Goal: Task Accomplishment & Management: Use online tool/utility

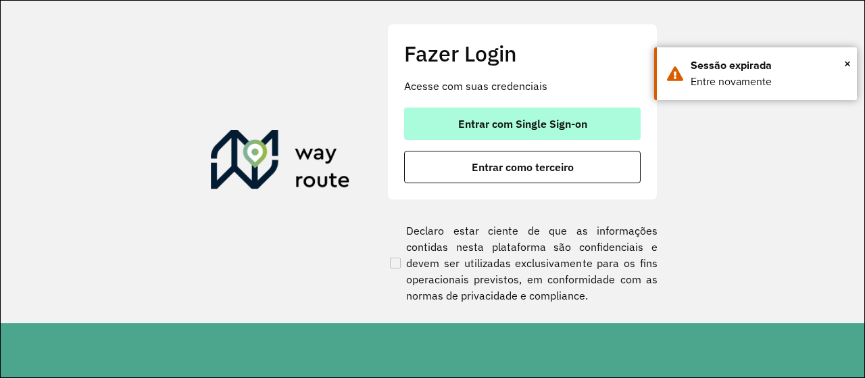
click at [504, 124] on span "Entrar com Single Sign-on" at bounding box center [522, 123] width 129 height 11
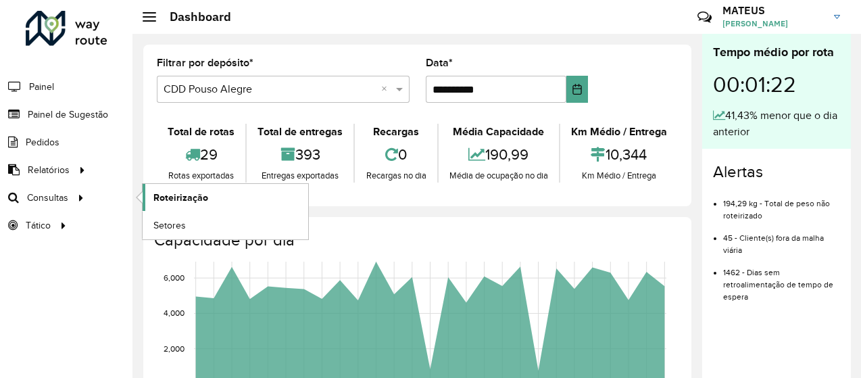
click at [206, 199] on link "Roteirização" at bounding box center [226, 197] width 166 height 27
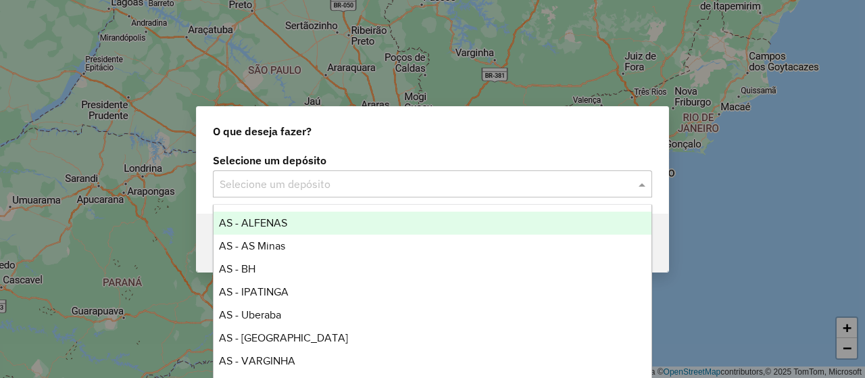
click at [420, 174] on div "Selecione um depósito" at bounding box center [432, 183] width 439 height 27
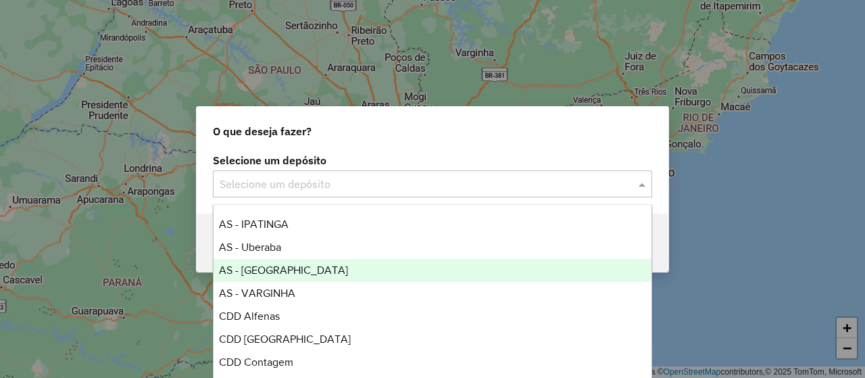
scroll to position [135, 0]
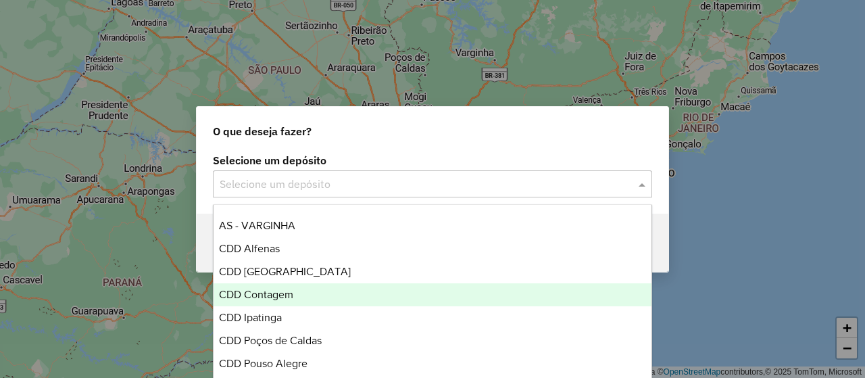
click at [275, 292] on span "CDD Contagem" at bounding box center [256, 294] width 74 height 11
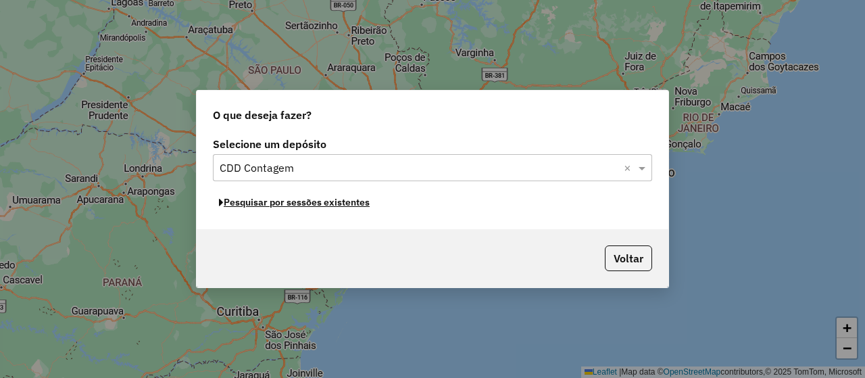
click at [302, 211] on button "Pesquisar por sessões existentes" at bounding box center [294, 202] width 163 height 21
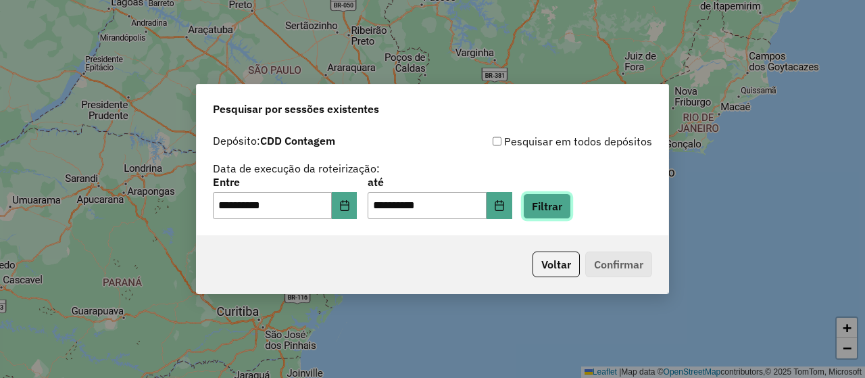
click at [550, 206] on button "Filtrar" at bounding box center [547, 206] width 48 height 26
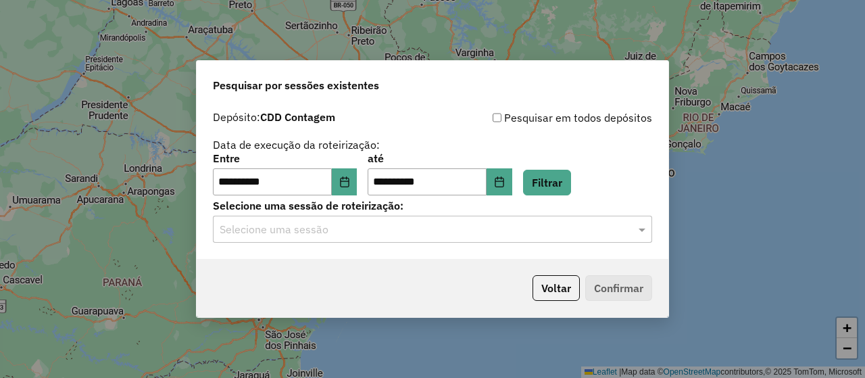
click at [381, 207] on label "Selecione uma sessão de roteirização:" at bounding box center [432, 205] width 439 height 16
click at [370, 218] on div "Selecione uma sessão" at bounding box center [432, 229] width 439 height 27
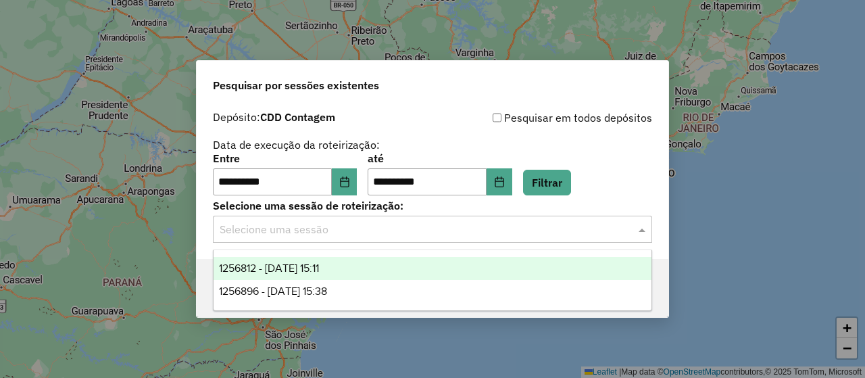
click at [291, 293] on span "1256896 - 01/09/2025 15:38" at bounding box center [273, 290] width 108 height 11
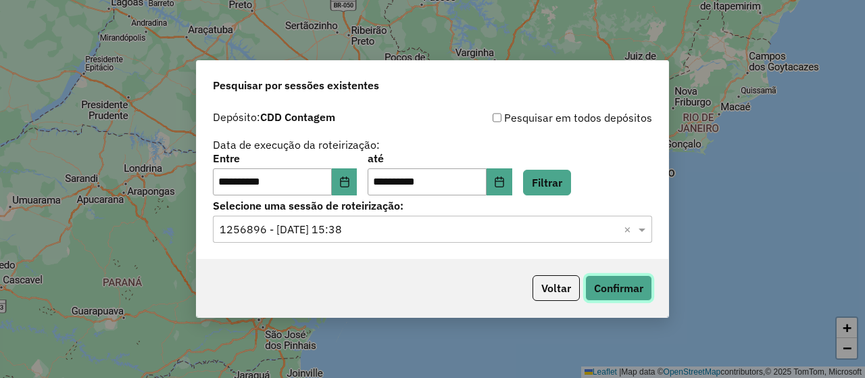
click at [596, 289] on button "Confirmar" at bounding box center [618, 288] width 67 height 26
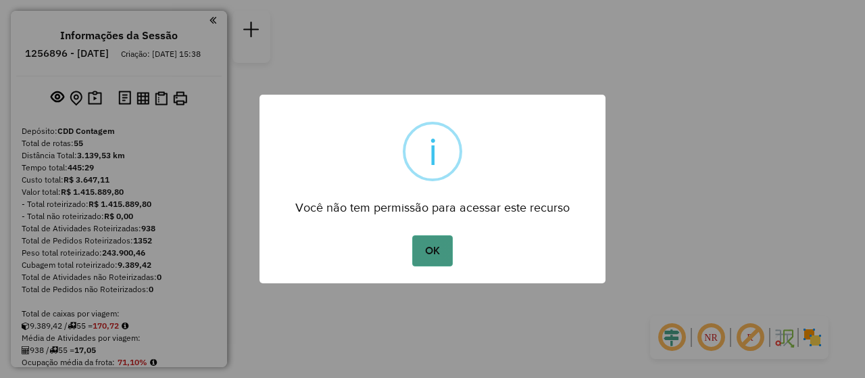
click at [447, 249] on button "OK" at bounding box center [432, 250] width 40 height 31
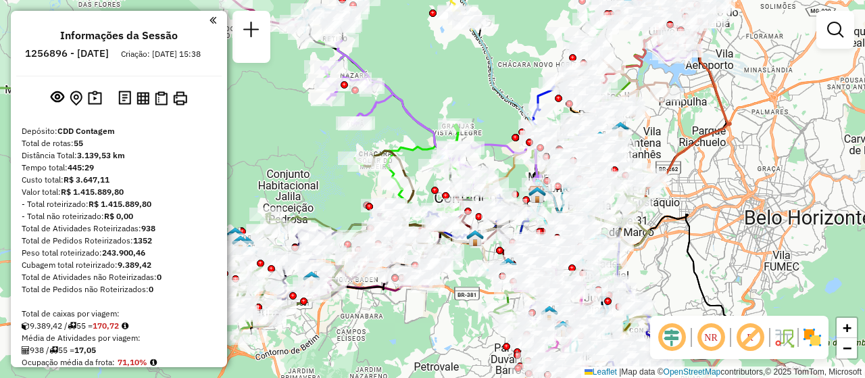
select select "**********"
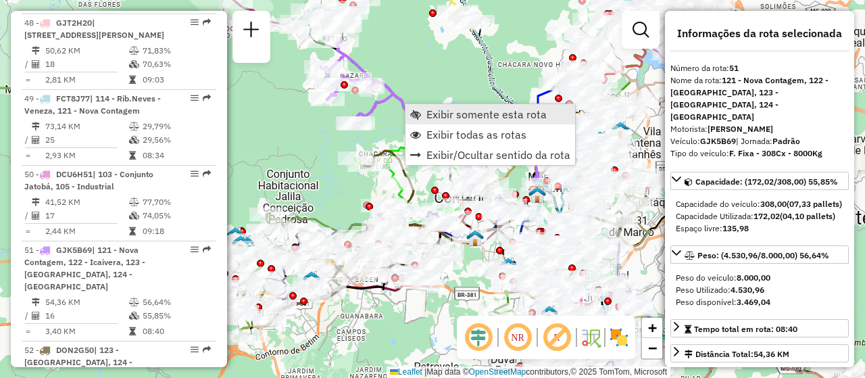
scroll to position [4679, 0]
click at [438, 117] on span "Exibir somente esta rota" at bounding box center [486, 114] width 120 height 11
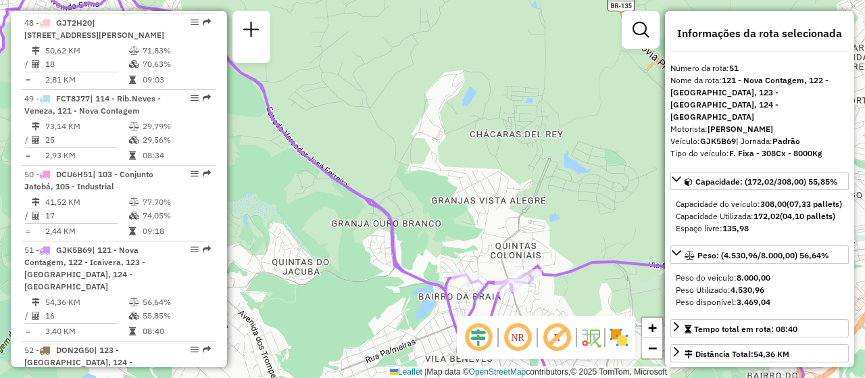
drag, startPoint x: 459, startPoint y: 111, endPoint x: 421, endPoint y: 57, distance: 65.8
click at [421, 57] on div "Janela de atendimento Grade de atendimento Capacidade Transportadoras Veículos …" at bounding box center [432, 189] width 865 height 378
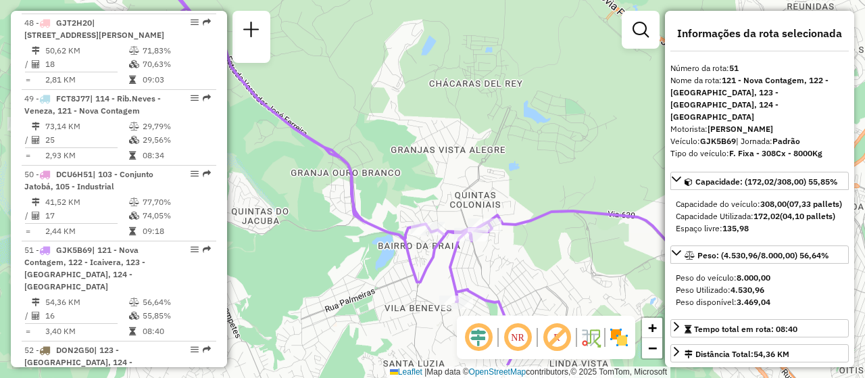
drag, startPoint x: 471, startPoint y: 137, endPoint x: 422, endPoint y: 75, distance: 79.4
click at [422, 75] on div "Janela de atendimento Grade de atendimento Capacidade Transportadoras Veículos …" at bounding box center [432, 189] width 865 height 378
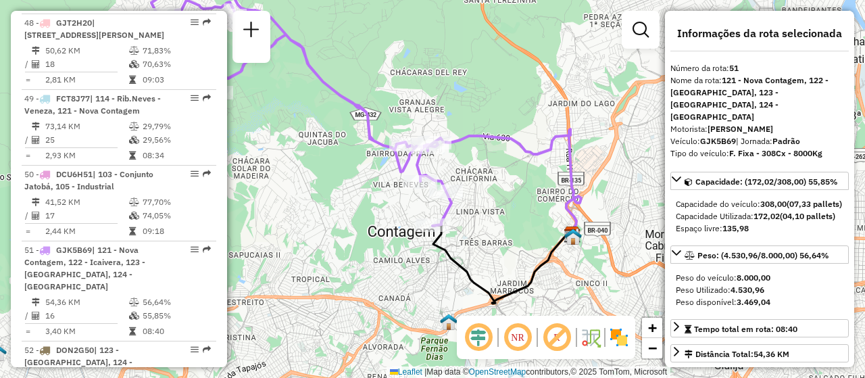
drag, startPoint x: 527, startPoint y: 221, endPoint x: 495, endPoint y: 193, distance: 43.1
click at [495, 193] on div "Janela de atendimento Grade de atendimento Capacidade Transportadoras Veículos …" at bounding box center [432, 189] width 865 height 378
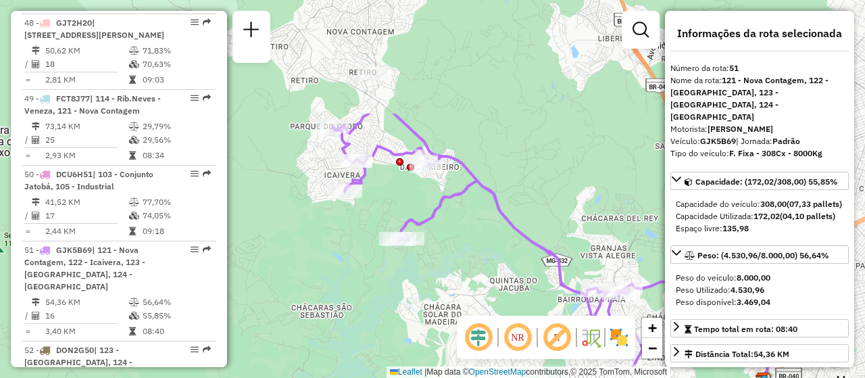
drag, startPoint x: 411, startPoint y: 125, endPoint x: 618, endPoint y: 276, distance: 255.7
click at [618, 276] on div "Janela de atendimento Grade de atendimento Capacidade Transportadoras Veículos …" at bounding box center [432, 189] width 865 height 378
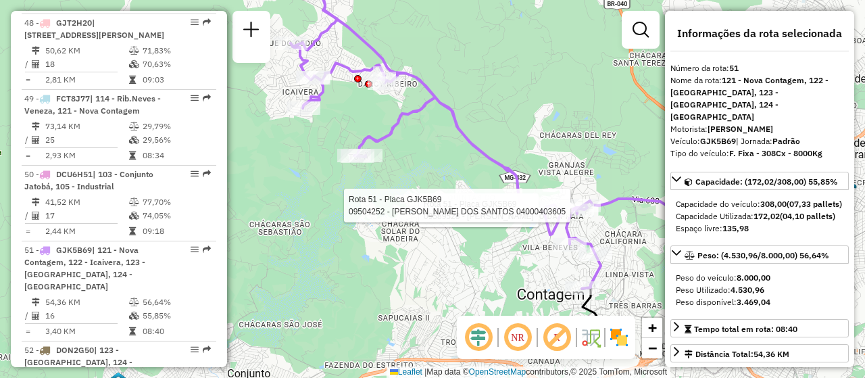
drag, startPoint x: 481, startPoint y: 166, endPoint x: 392, endPoint y: 45, distance: 150.8
click at [392, 45] on icon at bounding box center [446, 140] width 310 height 298
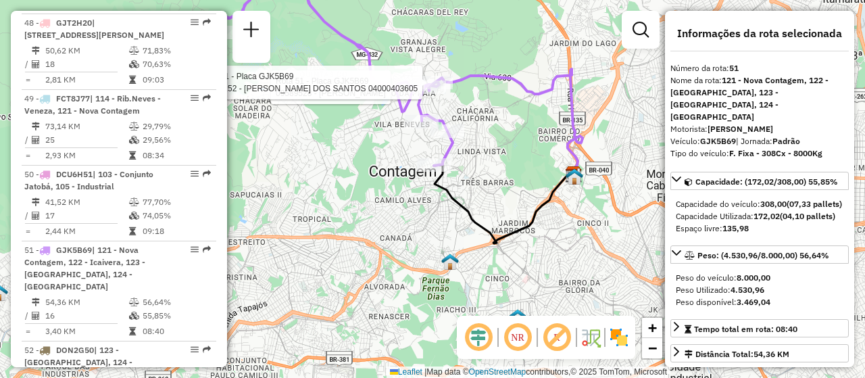
drag, startPoint x: 573, startPoint y: 194, endPoint x: 451, endPoint y: 125, distance: 139.8
click at [451, 125] on div "Rota 51 - Placa GJK5B69 09589528 - [PERSON_NAME] Rota 51 - Placa GJK5B69 095042…" at bounding box center [432, 189] width 865 height 378
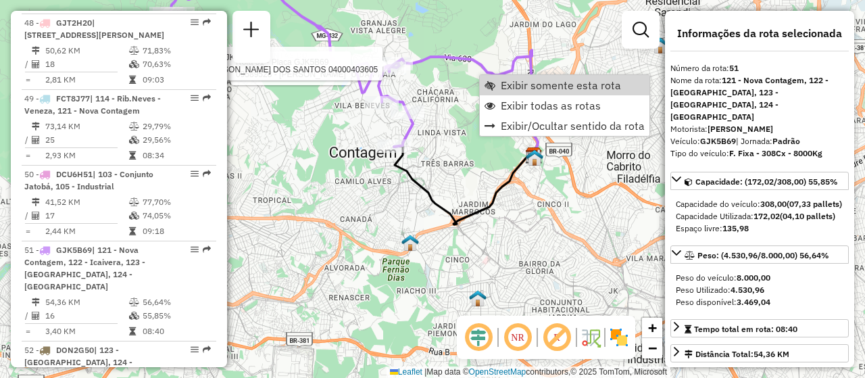
drag, startPoint x: 515, startPoint y: 99, endPoint x: 509, endPoint y: 157, distance: 58.4
click at [518, 100] on span "Exibir todas as rotas" at bounding box center [551, 105] width 100 height 11
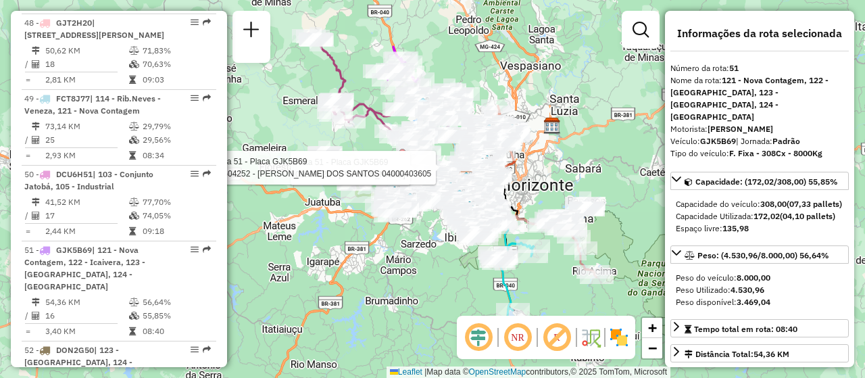
drag, startPoint x: 586, startPoint y: 153, endPoint x: 538, endPoint y: 175, distance: 52.6
click at [539, 176] on div "Rota 51 - Placa GJK5B69 09589528 - [PERSON_NAME] Rota 51 - Placa GJK5B69 095042…" at bounding box center [432, 189] width 865 height 378
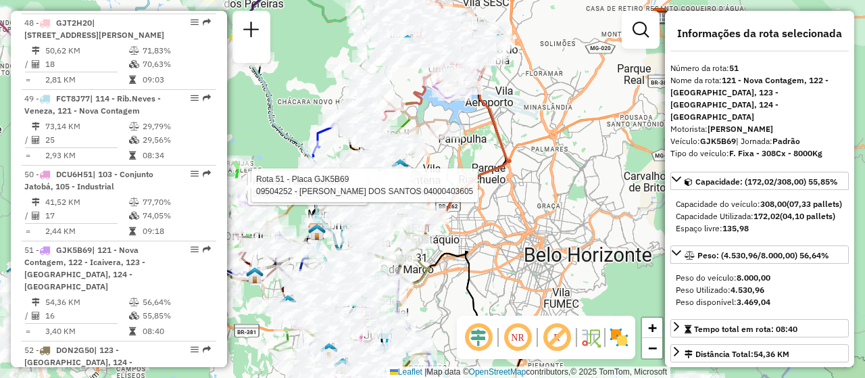
drag, startPoint x: 466, startPoint y: 125, endPoint x: 459, endPoint y: 114, distance: 12.7
click at [458, 114] on div "Rota 51 - Placa GJK5B69 09589528 - [PERSON_NAME] Rota 51 - Placa GJK5B69 095042…" at bounding box center [432, 189] width 865 height 378
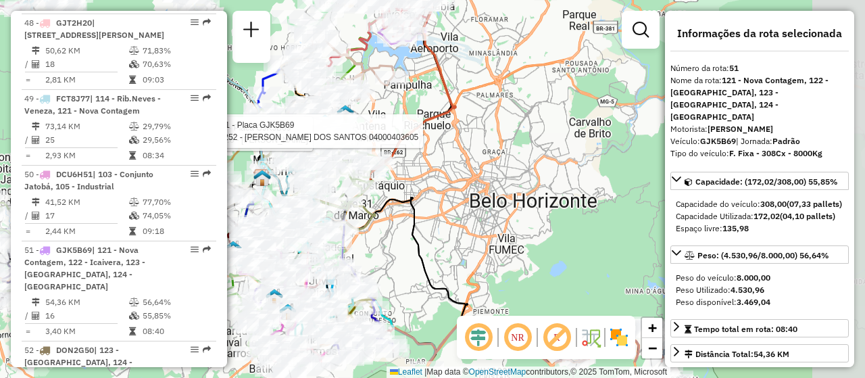
drag, startPoint x: 485, startPoint y: 124, endPoint x: 436, endPoint y: 72, distance: 71.7
click at [436, 72] on icon at bounding box center [357, 92] width 195 height 236
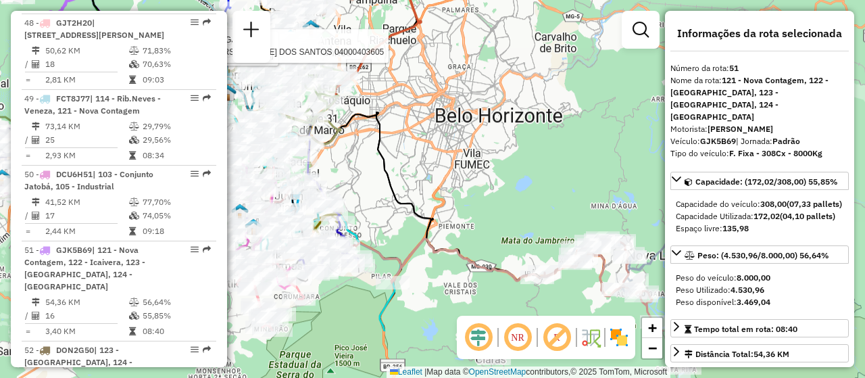
drag, startPoint x: 477, startPoint y: 168, endPoint x: 432, endPoint y: 65, distance: 112.6
click at [428, 59] on div "Rota 51 - Placa GJK5B69 09589528 - [PERSON_NAME] Rota 51 - Placa GJK5B69 095042…" at bounding box center [432, 189] width 865 height 378
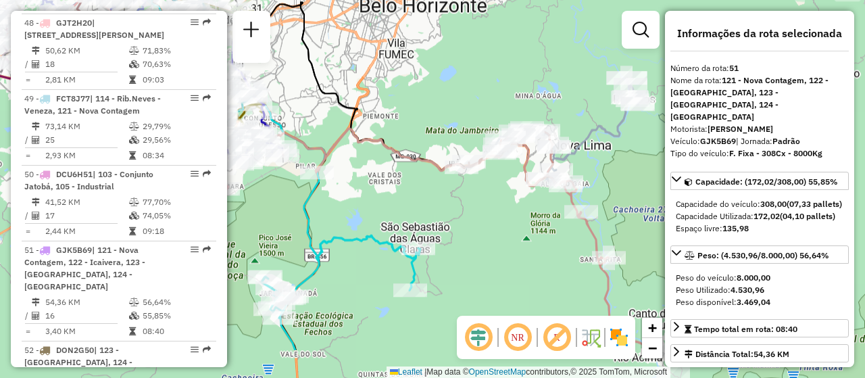
drag, startPoint x: 507, startPoint y: 186, endPoint x: 421, endPoint y: 91, distance: 128.2
click at [420, 89] on div "Rota 51 - Placa GJK5B69 09589528 - [PERSON_NAME] Rota 51 - Placa GJK5B69 095042…" at bounding box center [432, 189] width 865 height 378
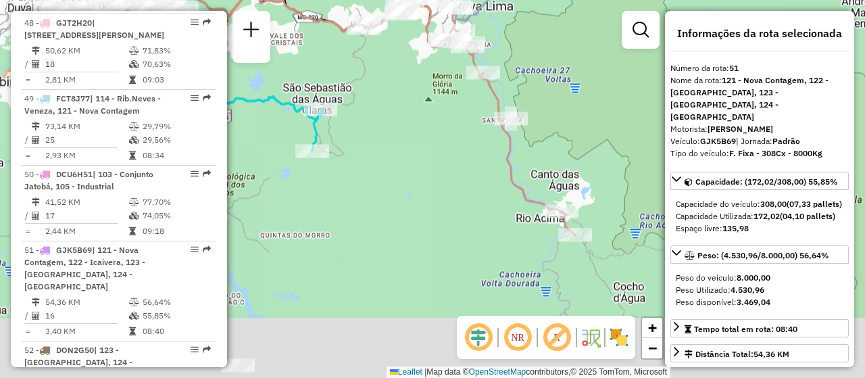
drag, startPoint x: 565, startPoint y: 169, endPoint x: 499, endPoint y: 61, distance: 126.2
click at [499, 61] on div "Rota 51 - Placa GJK5B69 09589528 - [PERSON_NAME] Rota 51 - Placa GJK5B69 095042…" at bounding box center [432, 189] width 865 height 378
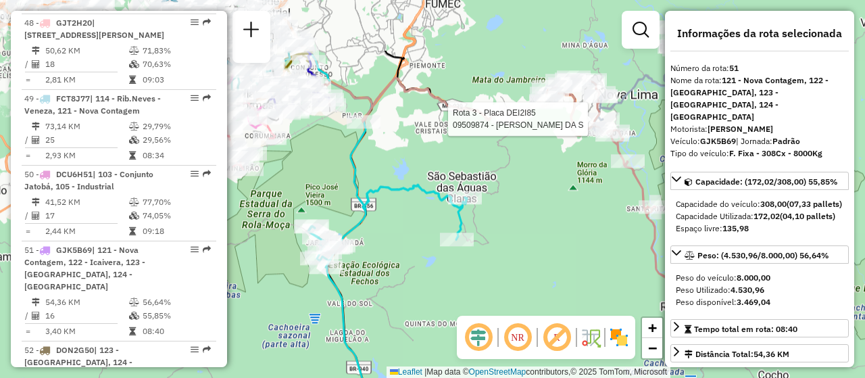
drag, startPoint x: 439, startPoint y: 156, endPoint x: 595, endPoint y: 251, distance: 182.3
click at [595, 251] on div "Rota 51 - Placa GJK5B69 09589528 - [PERSON_NAME] Rota 51 - Placa GJK5B69 095042…" at bounding box center [432, 189] width 865 height 378
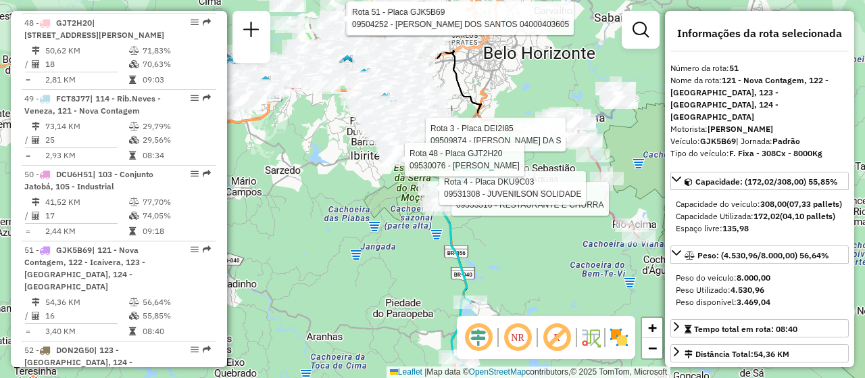
drag, startPoint x: 423, startPoint y: 184, endPoint x: 497, endPoint y: 232, distance: 88.5
click at [570, 255] on div "Rota 51 - Placa GJK5B69 09589528 - [PERSON_NAME] Rota 51 - Placa GJK5B69 095042…" at bounding box center [432, 189] width 865 height 378
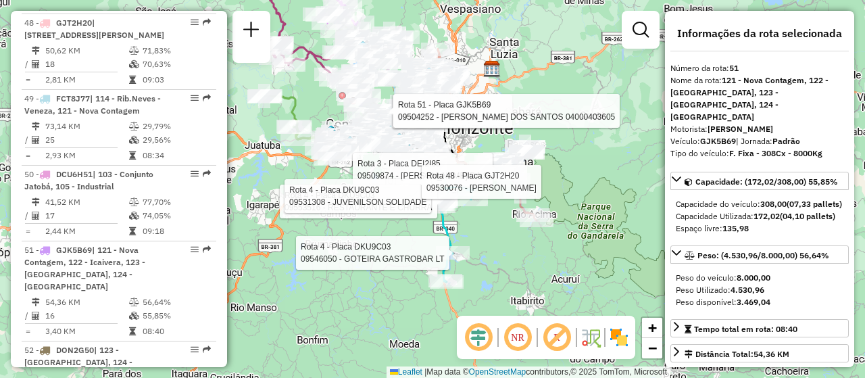
click at [461, 247] on div "Rota 51 - Placa GJK5B69 09589528 - [PERSON_NAME] Rota 51 - Placa GJK5B69 095042…" at bounding box center [432, 189] width 865 height 378
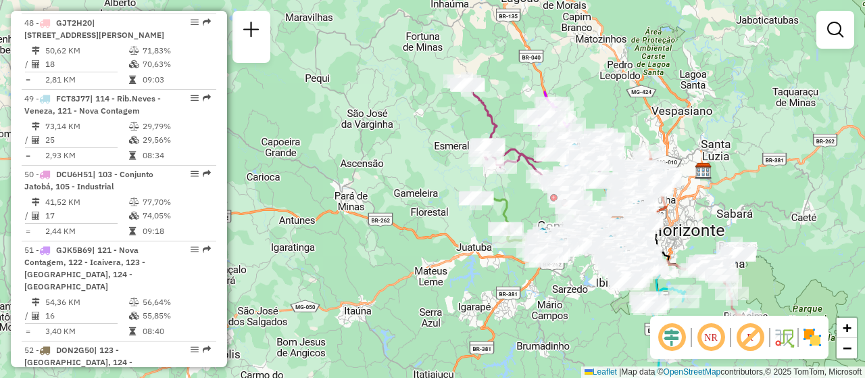
drag, startPoint x: 302, startPoint y: 172, endPoint x: 557, endPoint y: 284, distance: 278.3
click at [564, 293] on div "Janela de atendimento Grade de atendimento Capacidade Transportadoras Veículos …" at bounding box center [432, 189] width 865 height 378
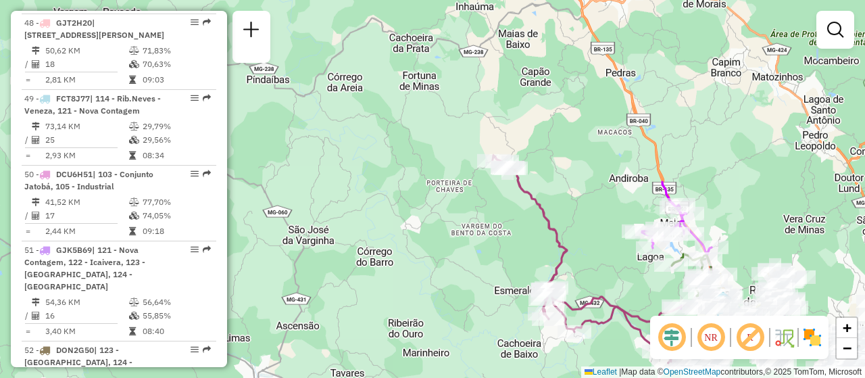
drag, startPoint x: 515, startPoint y: 97, endPoint x: 496, endPoint y: 184, distance: 89.2
click at [496, 184] on div "Janela de atendimento Grade de atendimento Capacidade Transportadoras Veículos …" at bounding box center [432, 189] width 865 height 378
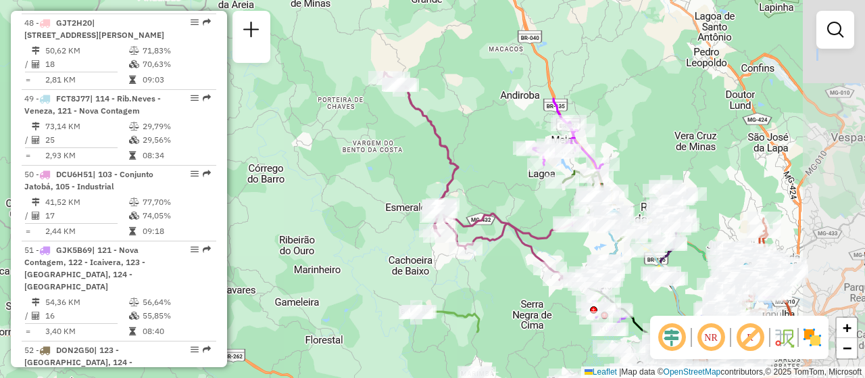
drag, startPoint x: 659, startPoint y: 157, endPoint x: 531, endPoint y: 63, distance: 158.5
click at [531, 62] on div "Janela de atendimento Grade de atendimento Capacidade Transportadoras Veículos …" at bounding box center [432, 189] width 865 height 378
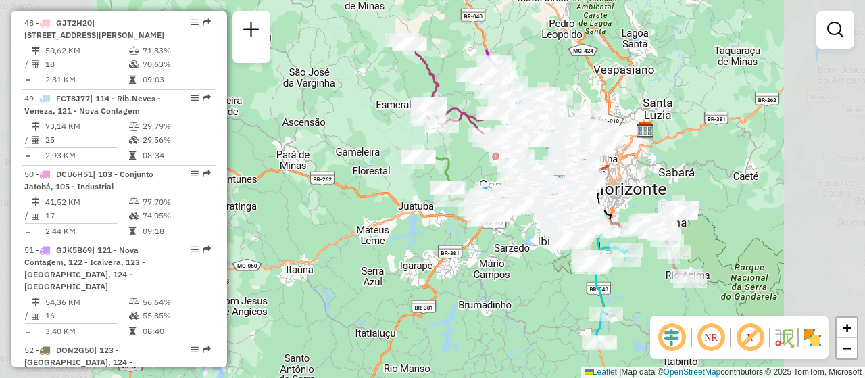
drag, startPoint x: 457, startPoint y: 102, endPoint x: 448, endPoint y: 68, distance: 34.9
click at [448, 68] on div "Janela de atendimento Grade de atendimento Capacidade Transportadoras Veículos …" at bounding box center [432, 189] width 865 height 378
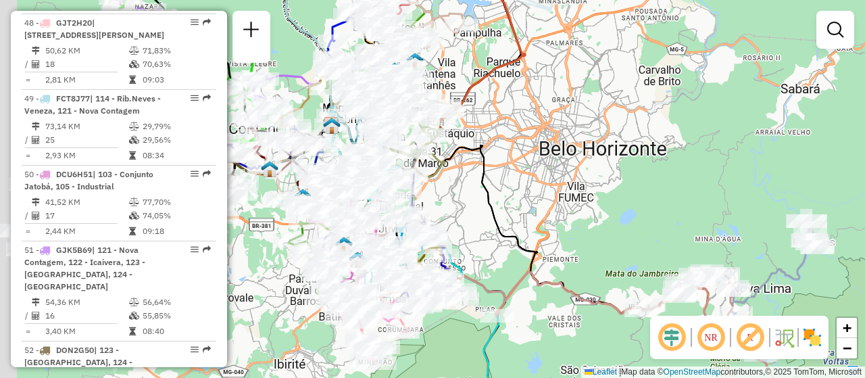
drag, startPoint x: 489, startPoint y: 95, endPoint x: 604, endPoint y: 93, distance: 114.9
click at [604, 93] on div "Janela de atendimento Grade de atendimento Capacidade Transportadoras Veículos …" at bounding box center [432, 189] width 865 height 378
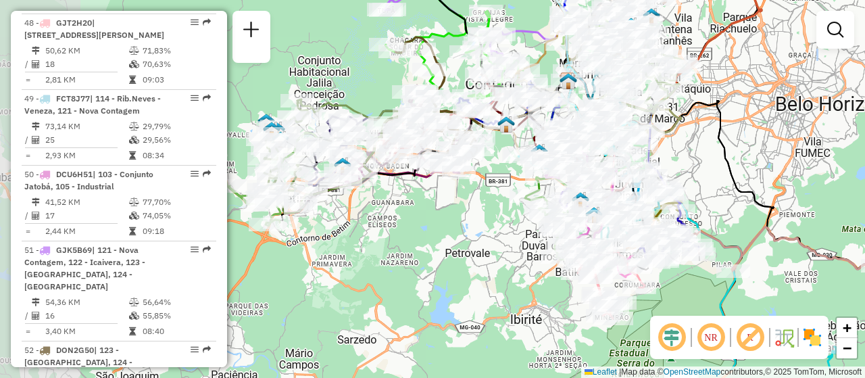
drag, startPoint x: 481, startPoint y: 202, endPoint x: 688, endPoint y: 164, distance: 210.2
click at [688, 164] on div "Janela de atendimento Grade de atendimento Capacidade Transportadoras Veículos …" at bounding box center [432, 189] width 865 height 378
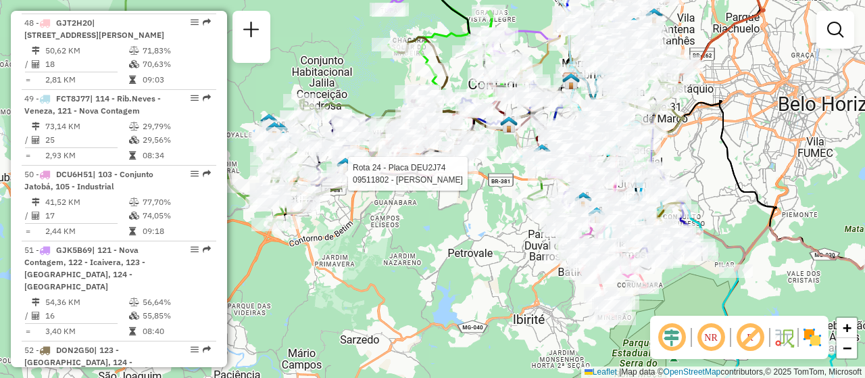
select select "**********"
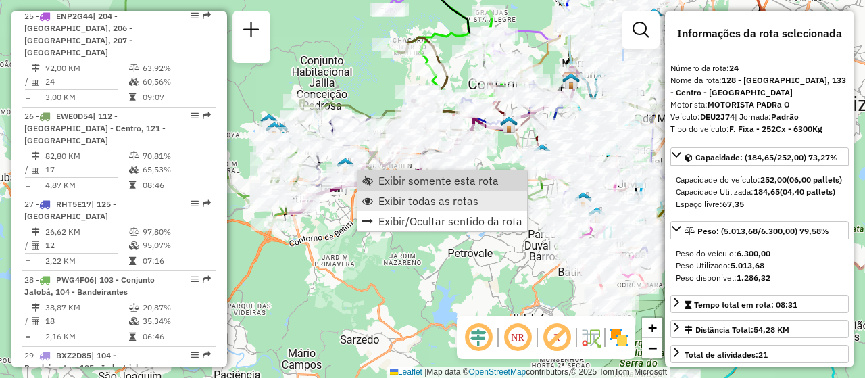
scroll to position [2496, 0]
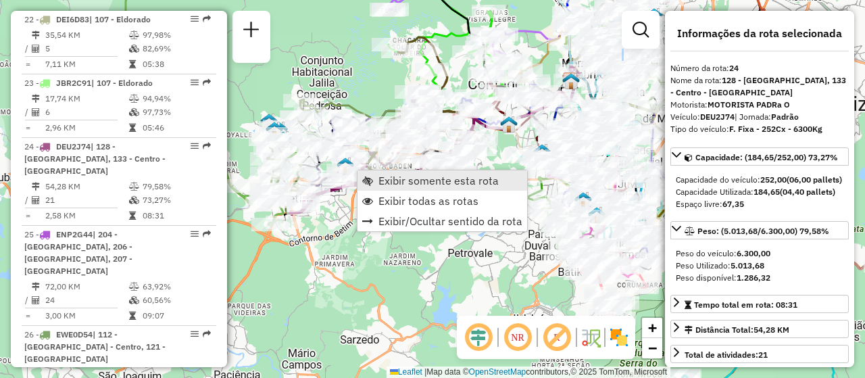
click at [411, 183] on span "Exibir somente esta rota" at bounding box center [438, 180] width 120 height 11
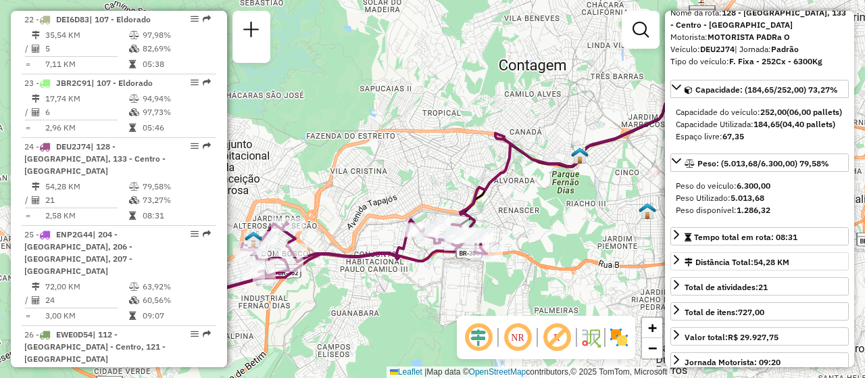
scroll to position [135, 0]
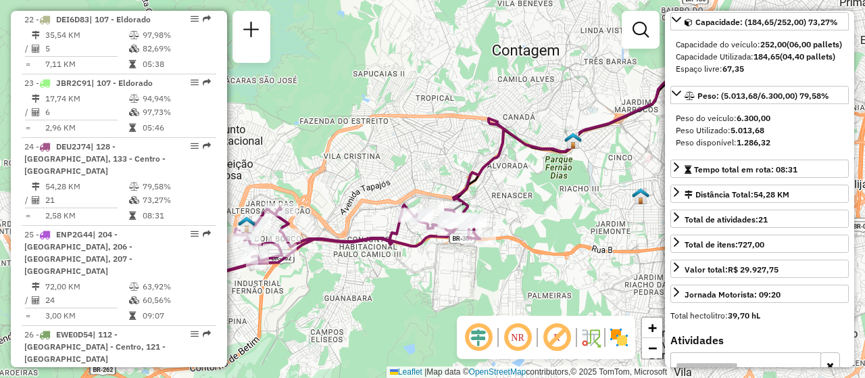
drag, startPoint x: 578, startPoint y: 205, endPoint x: 574, endPoint y: 174, distance: 31.4
click at [572, 184] on div "Janela de atendimento Grade de atendimento Capacidade Transportadoras Veículos …" at bounding box center [432, 189] width 865 height 378
